Goal: Communication & Community: Answer question/provide support

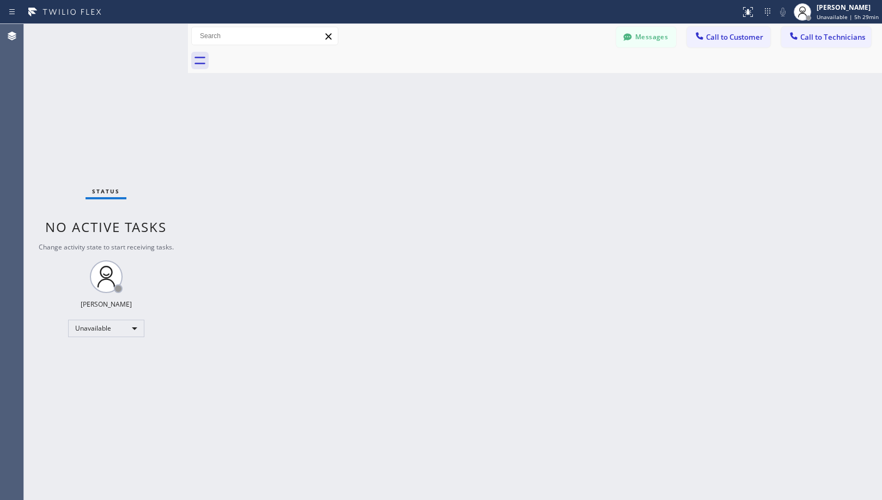
drag, startPoint x: 488, startPoint y: 231, endPoint x: 444, endPoint y: 425, distance: 199.0
click at [490, 245] on div "Back to Dashboard Change Sender ID Customers Technicians [PHONE_NUMBER] SEARCH …" at bounding box center [535, 262] width 694 height 476
click at [405, 320] on div "Back to Dashboard Change Sender ID Customers Technicians [PHONE_NUMBER] SEARCH …" at bounding box center [535, 262] width 694 height 476
click at [576, 275] on div "Back to Dashboard Change Sender ID Customers Technicians [PHONE_NUMBER] SEARCH …" at bounding box center [535, 262] width 694 height 476
click at [640, 44] on button "Messages" at bounding box center [646, 37] width 60 height 21
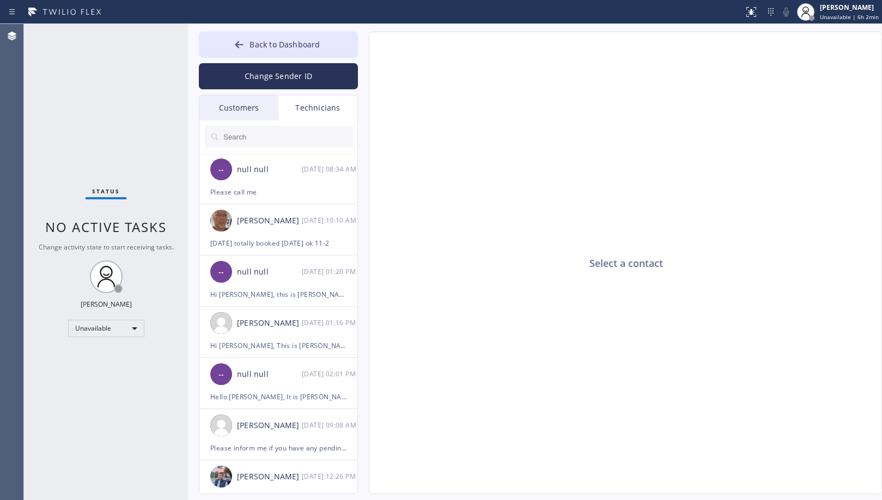
click at [250, 114] on div "Customers" at bounding box center [238, 107] width 79 height 25
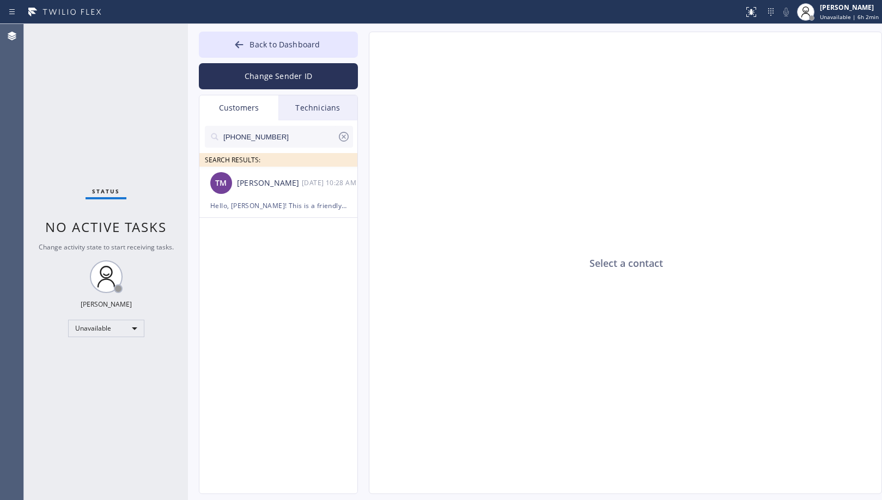
drag, startPoint x: 277, startPoint y: 136, endPoint x: 201, endPoint y: 136, distance: 75.7
click at [201, 136] on div "[PHONE_NUMBER] SEARCH RESULTS:" at bounding box center [278, 143] width 159 height 46
paste input "562) 299-2841"
type input "[PHONE_NUMBER]"
click at [284, 186] on div "[PERSON_NAME]" at bounding box center [269, 183] width 65 height 13
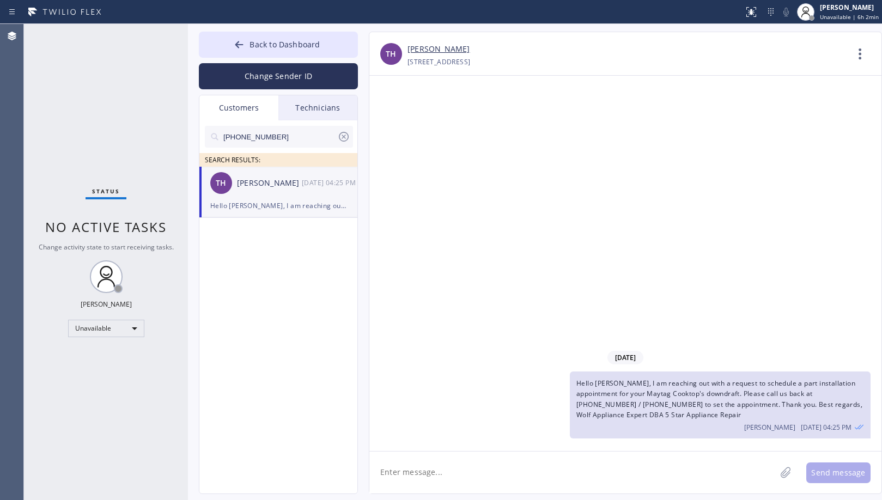
click at [709, 396] on span "Hello [PERSON_NAME], I am reaching out with a request to schedule a part instal…" at bounding box center [720, 399] width 286 height 41
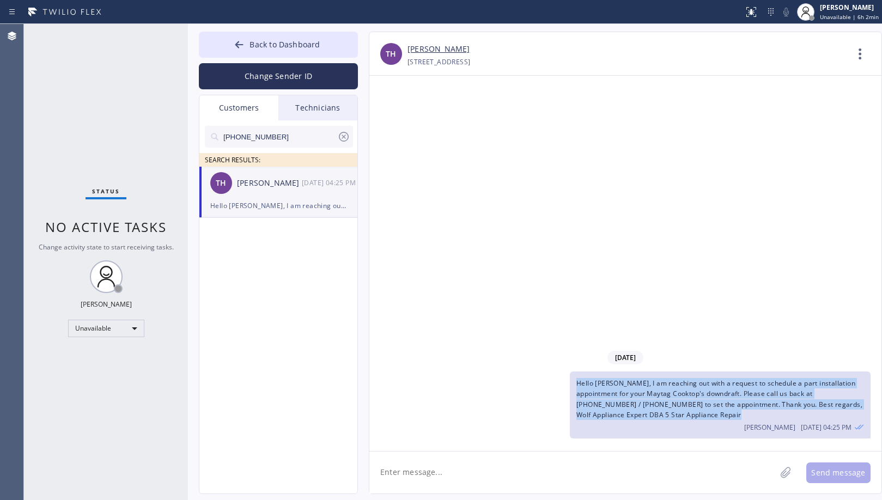
click at [709, 396] on span "Hello [PERSON_NAME], I am reaching out with a request to schedule a part instal…" at bounding box center [720, 399] width 286 height 41
copy span "Hello [PERSON_NAME], I am reaching out with a request to schedule a part instal…"
click at [647, 471] on textarea at bounding box center [572, 473] width 407 height 42
paste textarea "Hello [PERSON_NAME], I am reaching out with a request to schedule a part instal…"
type textarea "Hello [PERSON_NAME], I am reaching out with a request to schedule a part instal…"
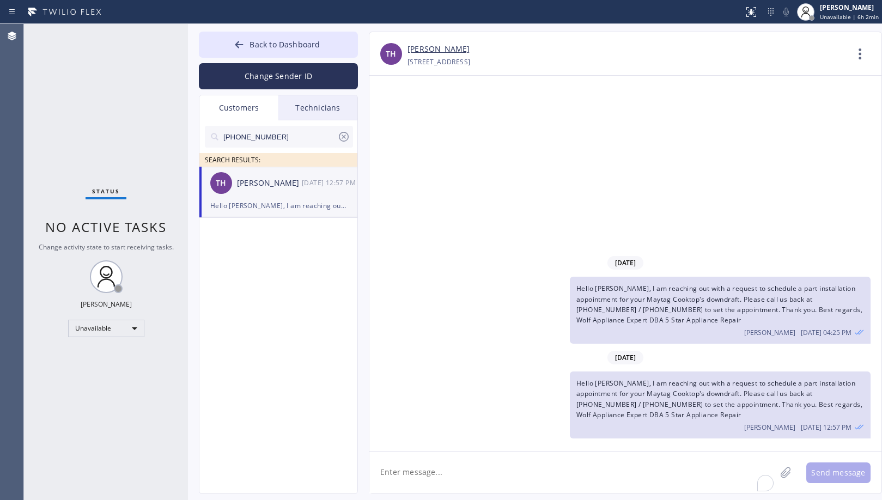
drag, startPoint x: 238, startPoint y: 134, endPoint x: 207, endPoint y: 134, distance: 30.5
click at [207, 134] on div "[PHONE_NUMBER]" at bounding box center [279, 137] width 148 height 22
paste input "818) 207-4997"
type input "[PHONE_NUMBER]"
click at [295, 192] on div "KG [PERSON_NAME] --:--" at bounding box center [278, 183] width 159 height 33
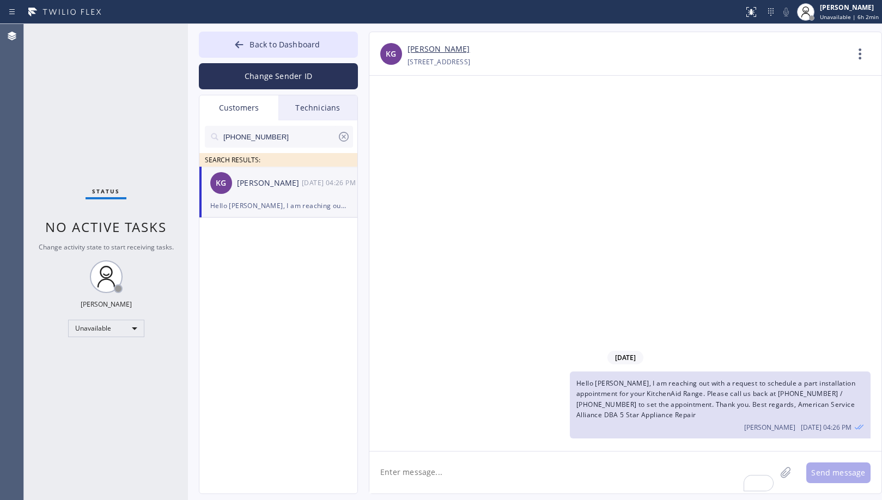
click at [615, 393] on span "Hello [PERSON_NAME], I am reaching out with a request to schedule a part instal…" at bounding box center [716, 399] width 279 height 41
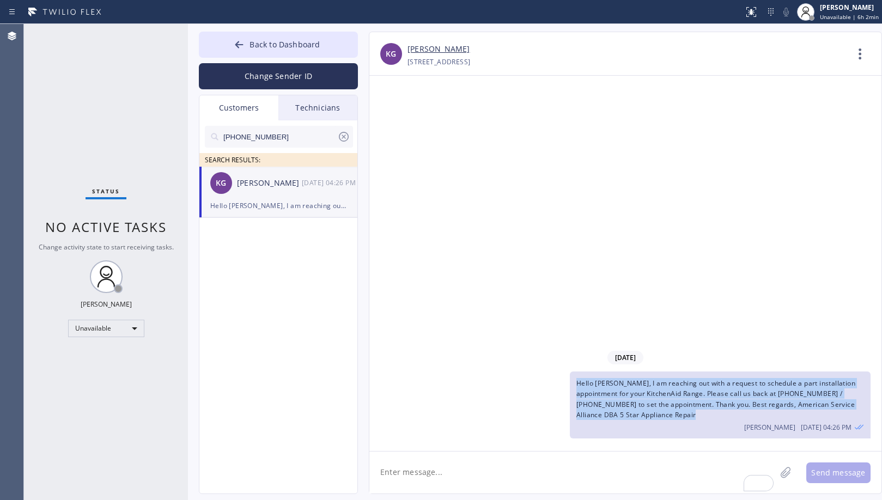
click at [615, 393] on span "Hello [PERSON_NAME], I am reaching out with a request to schedule a part instal…" at bounding box center [716, 399] width 279 height 41
copy span "Hello [PERSON_NAME], I am reaching out with a request to schedule a part instal…"
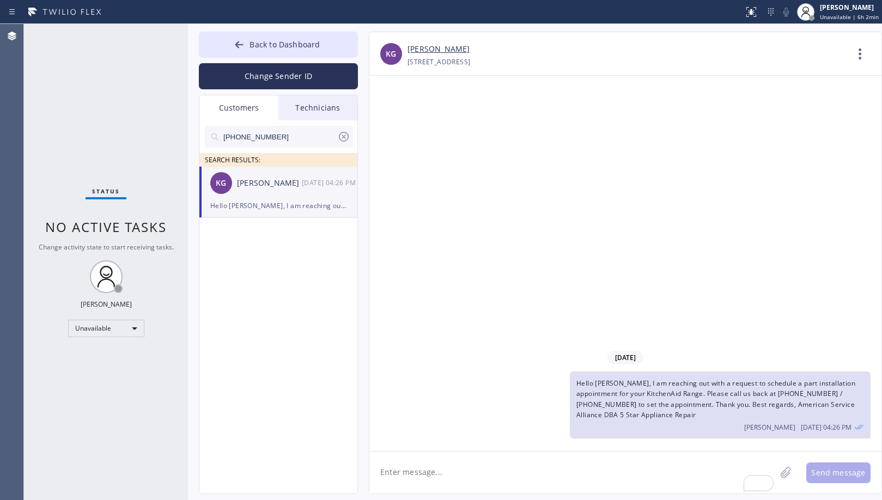
click at [599, 475] on textarea "To enrich screen reader interactions, please activate Accessibility in Grammarl…" at bounding box center [572, 473] width 407 height 42
paste textarea "Hello [PERSON_NAME], I am reaching out with a request to schedule a part instal…"
type textarea "Hello [PERSON_NAME], I am reaching out with a request to schedule a part instal…"
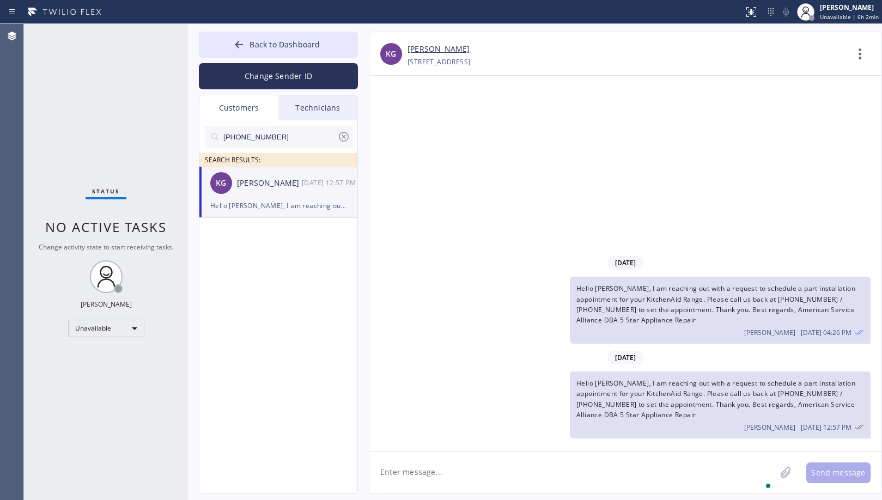
click at [605, 197] on div "[DATE] Hello [PERSON_NAME], I am reaching out with a request to schedule a part…" at bounding box center [625, 263] width 512 height 375
click at [306, 52] on button "Back to Dashboard" at bounding box center [278, 45] width 159 height 26
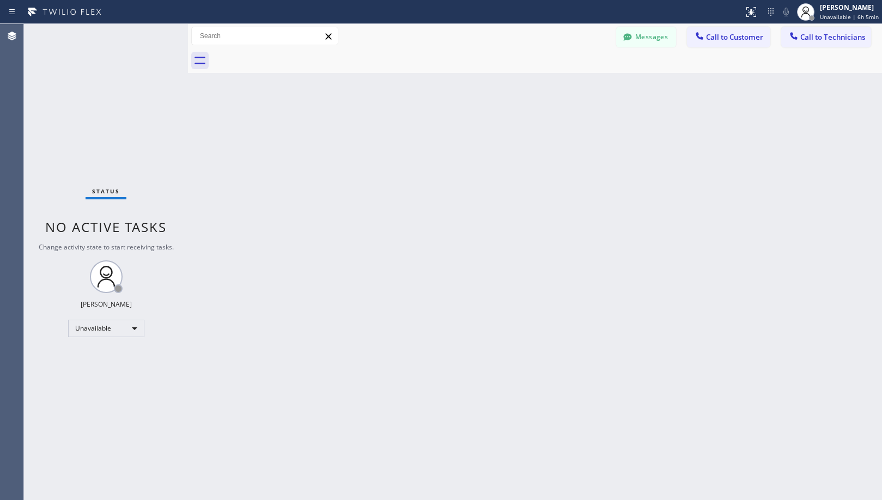
drag, startPoint x: 593, startPoint y: 305, endPoint x: 577, endPoint y: 322, distance: 24.3
click at [594, 305] on div "Back to Dashboard Change Sender ID Customers Technicians [PHONE_NUMBER] SEARCH …" at bounding box center [535, 262] width 694 height 476
click at [489, 44] on div "Messages Call to Customer Call to Technicians Outbound call Location Best Vikin…" at bounding box center [535, 36] width 694 height 19
